Goal: Information Seeking & Learning: Learn about a topic

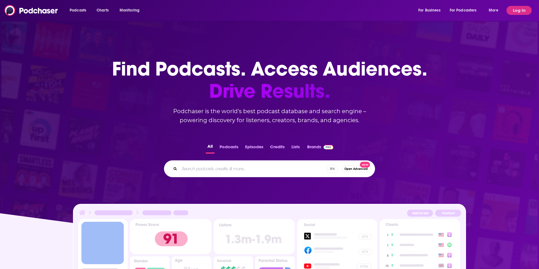
click at [521, 15] on div "Podcasts Charts Monitoring For Business For Podcasters More Log In" at bounding box center [269, 10] width 539 height 21
click at [520, 13] on button "Log In" at bounding box center [518, 10] width 25 height 9
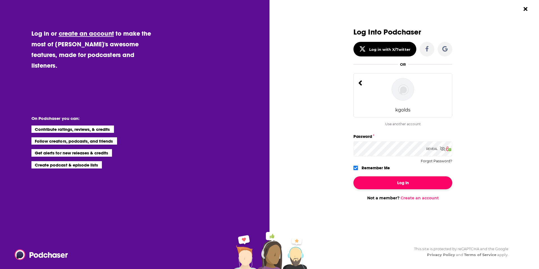
click at [395, 185] on button "Log In" at bounding box center [402, 182] width 99 height 13
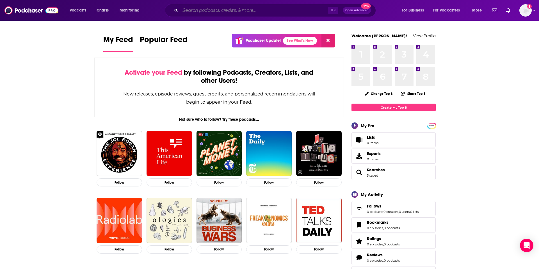
click at [210, 11] on input "Search podcasts, credits, & more..." at bounding box center [254, 10] width 148 height 9
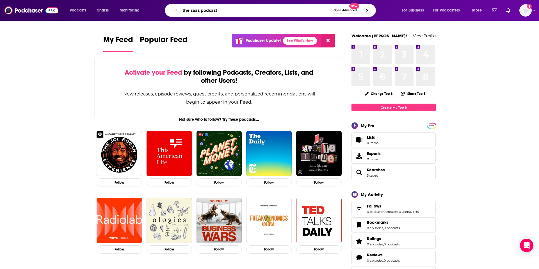
type input "the saas podcast"
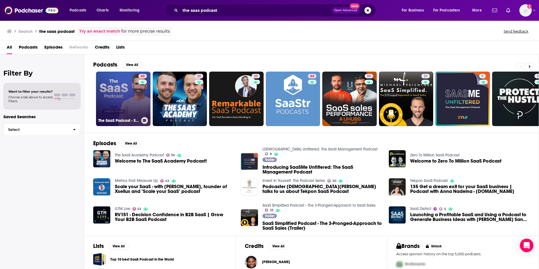
click at [133, 91] on link "60 The SaaS Podcast - SaaS, Startups, Growth Hacking & Entrepreneurship" at bounding box center [123, 99] width 54 height 54
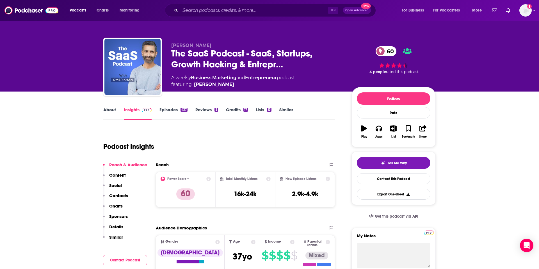
click at [109, 113] on link "About" at bounding box center [109, 113] width 13 height 13
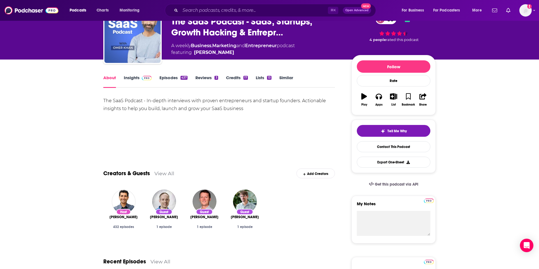
scroll to position [33, 0]
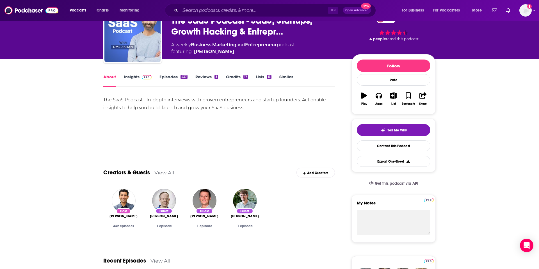
click at [163, 75] on link "Episodes 437" at bounding box center [173, 80] width 28 height 13
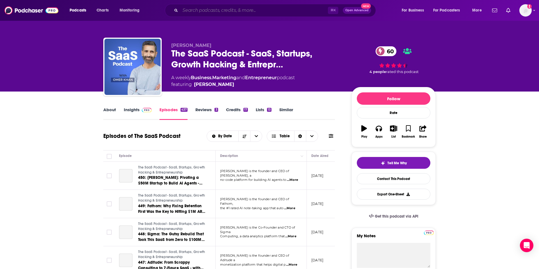
click at [244, 10] on input "Search podcasts, credits, & more..." at bounding box center [254, 10] width 148 height 9
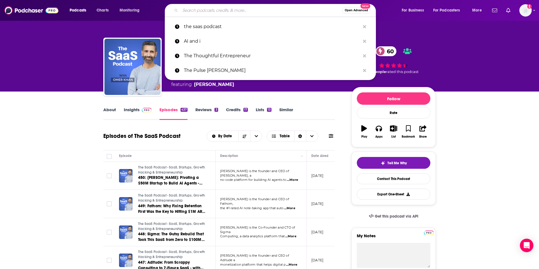
paste input "ThinkData Podcast"
type input "ThinkData Podcast"
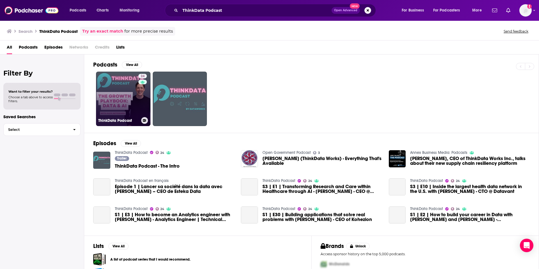
click at [118, 90] on link "24 ThinkData Podcast" at bounding box center [123, 99] width 54 height 54
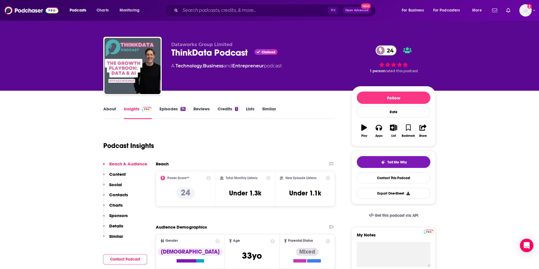
scroll to position [1, 0]
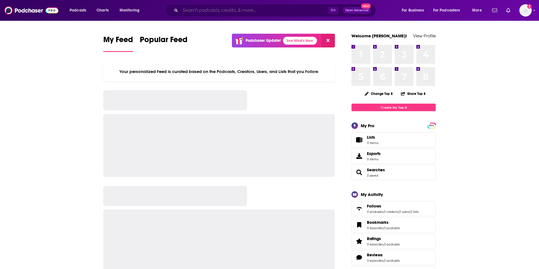
drag, startPoint x: 242, startPoint y: 11, endPoint x: 254, endPoint y: 12, distance: 12.1
click at [246, 11] on input "Search podcasts, credits, & more..." at bounding box center [254, 10] width 148 height 9
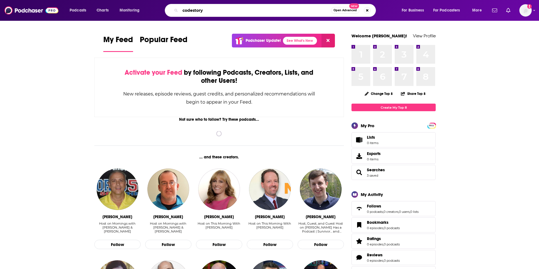
type input "codestory"
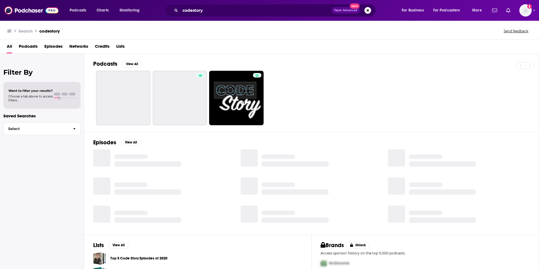
scroll to position [1, 0]
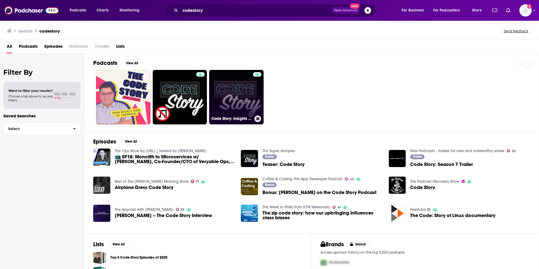
click at [222, 95] on link "Code Story: Insights from Startup Tech Leaders" at bounding box center [236, 97] width 54 height 54
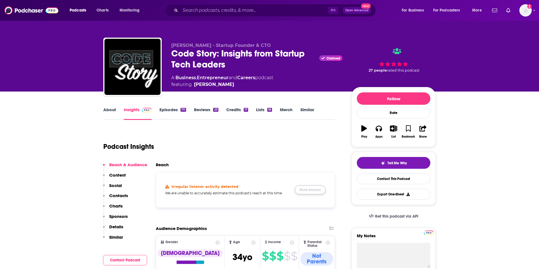
click at [303, 190] on button "Show Anyway" at bounding box center [309, 189] width 31 height 9
